Goal: Transaction & Acquisition: Purchase product/service

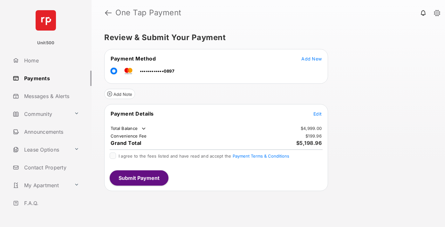
click at [318, 114] on span "Edit" at bounding box center [318, 113] width 8 height 5
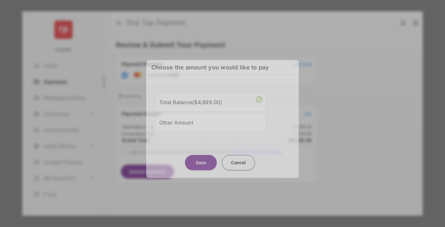
click at [211, 121] on div "Other Amount" at bounding box center [210, 122] width 103 height 11
type input "****"
click at [201, 168] on button "Save" at bounding box center [201, 162] width 32 height 15
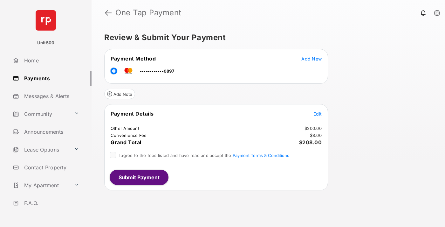
click at [318, 114] on span "Edit" at bounding box center [318, 113] width 8 height 5
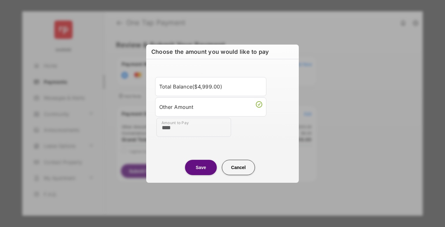
click at [201, 167] on button "Save" at bounding box center [201, 166] width 32 height 15
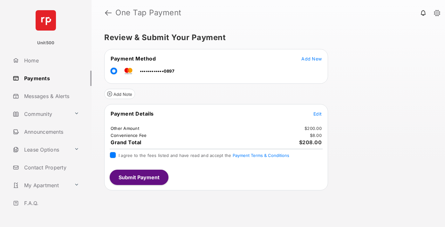
click at [139, 177] on button "Submit Payment" at bounding box center [139, 176] width 59 height 15
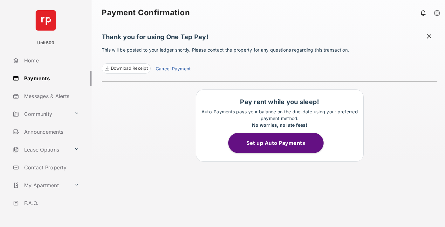
click at [126, 68] on span "Download Receipt" at bounding box center [129, 68] width 37 height 6
click at [429, 37] on span at bounding box center [429, 37] width 6 height 8
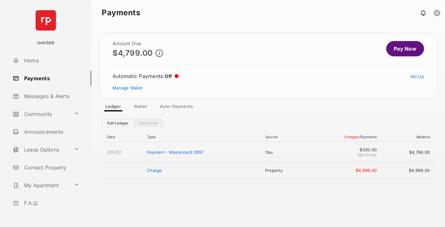
click at [128, 88] on link "Manage Wallet" at bounding box center [128, 87] width 30 height 5
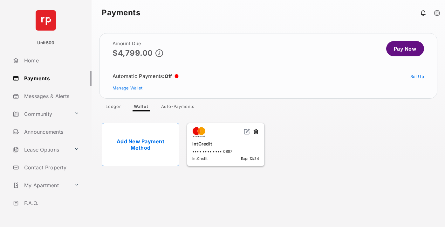
click at [256, 132] on button at bounding box center [256, 131] width 6 height 7
